Goal: Task Accomplishment & Management: Manage account settings

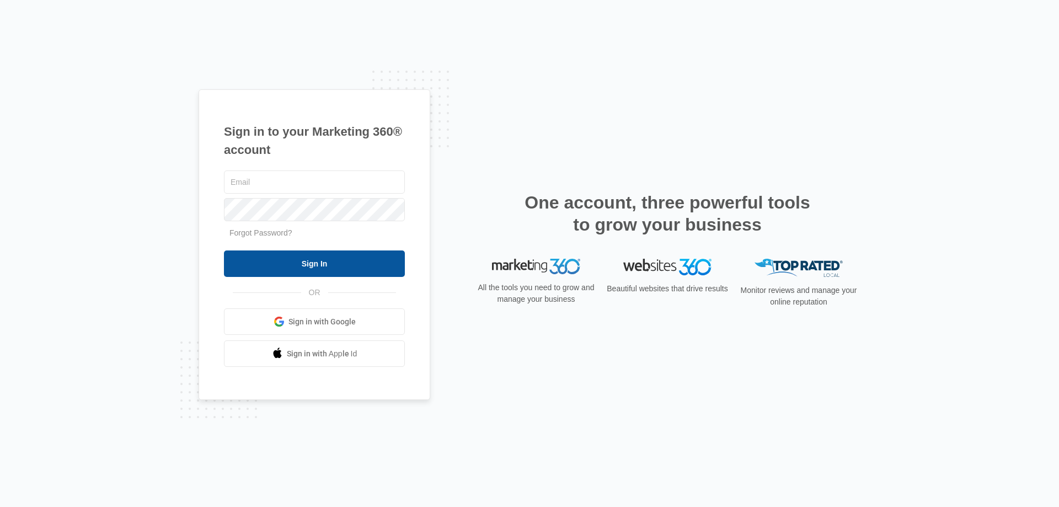
type input "[EMAIL_ADDRESS][DOMAIN_NAME]"
click at [300, 264] on input "Sign In" at bounding box center [314, 263] width 181 height 26
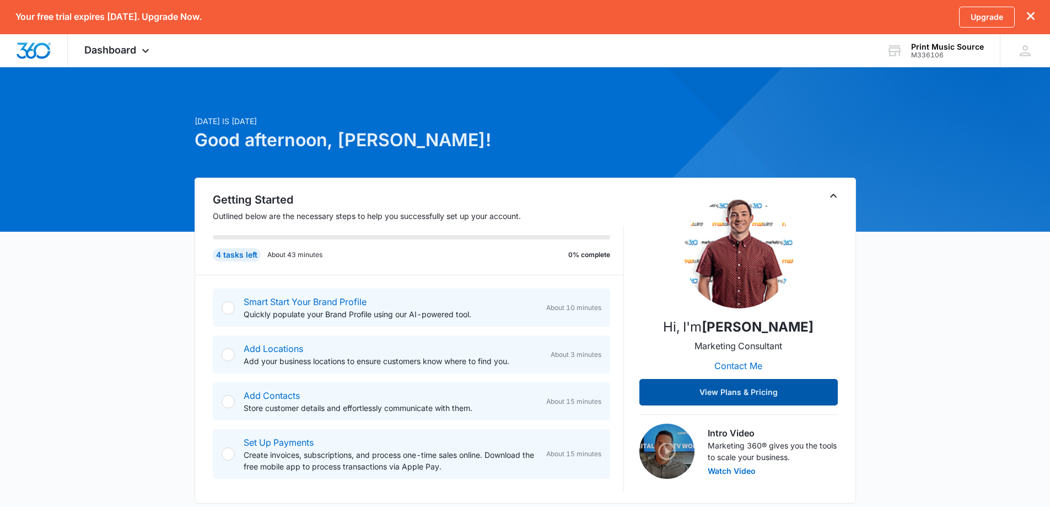
click at [737, 395] on button "View Plans & Pricing" at bounding box center [739, 392] width 198 height 26
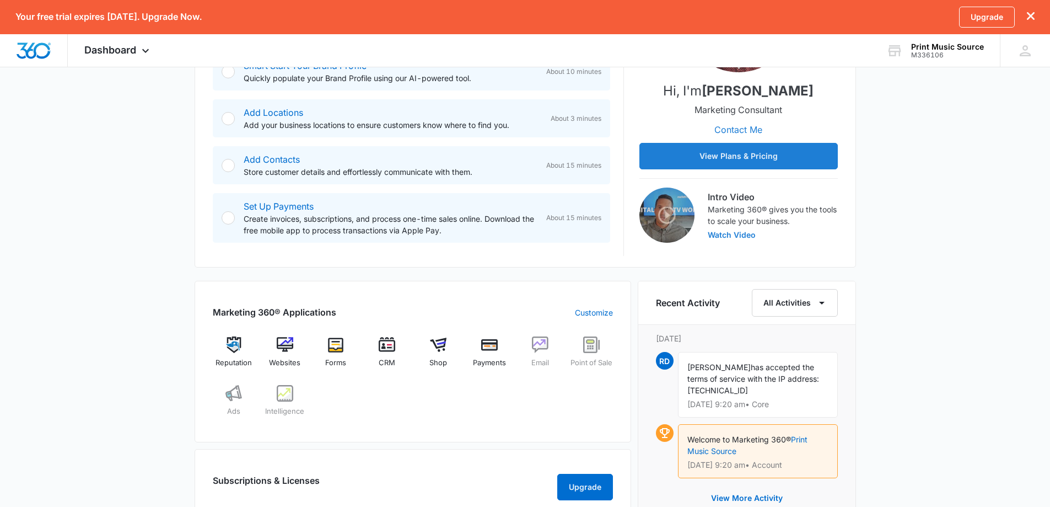
scroll to position [209, 0]
